Goal: Obtain resource: Obtain resource

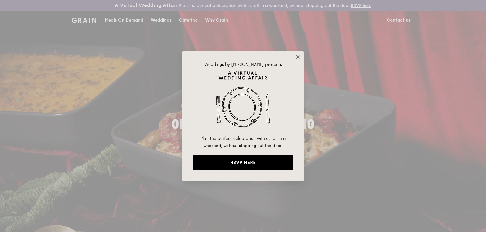
click at [298, 58] on icon at bounding box center [297, 56] width 3 height 3
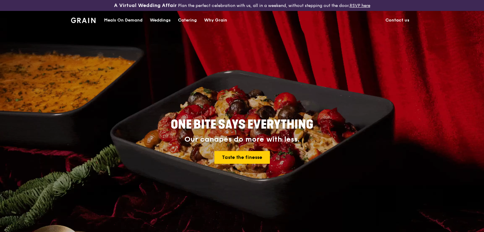
click at [192, 20] on div "Catering" at bounding box center [187, 20] width 19 height 18
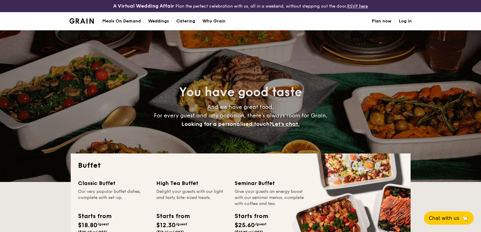
select select
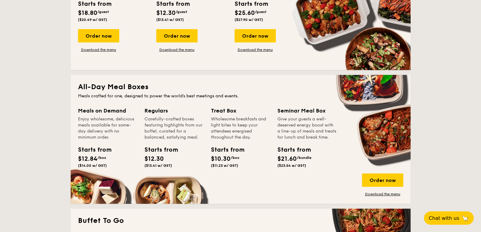
scroll to position [152, 0]
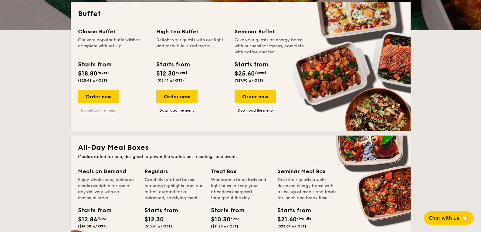
click at [109, 108] on link "Download the menu" at bounding box center [98, 110] width 41 height 5
